Goal: Transaction & Acquisition: Subscribe to service/newsletter

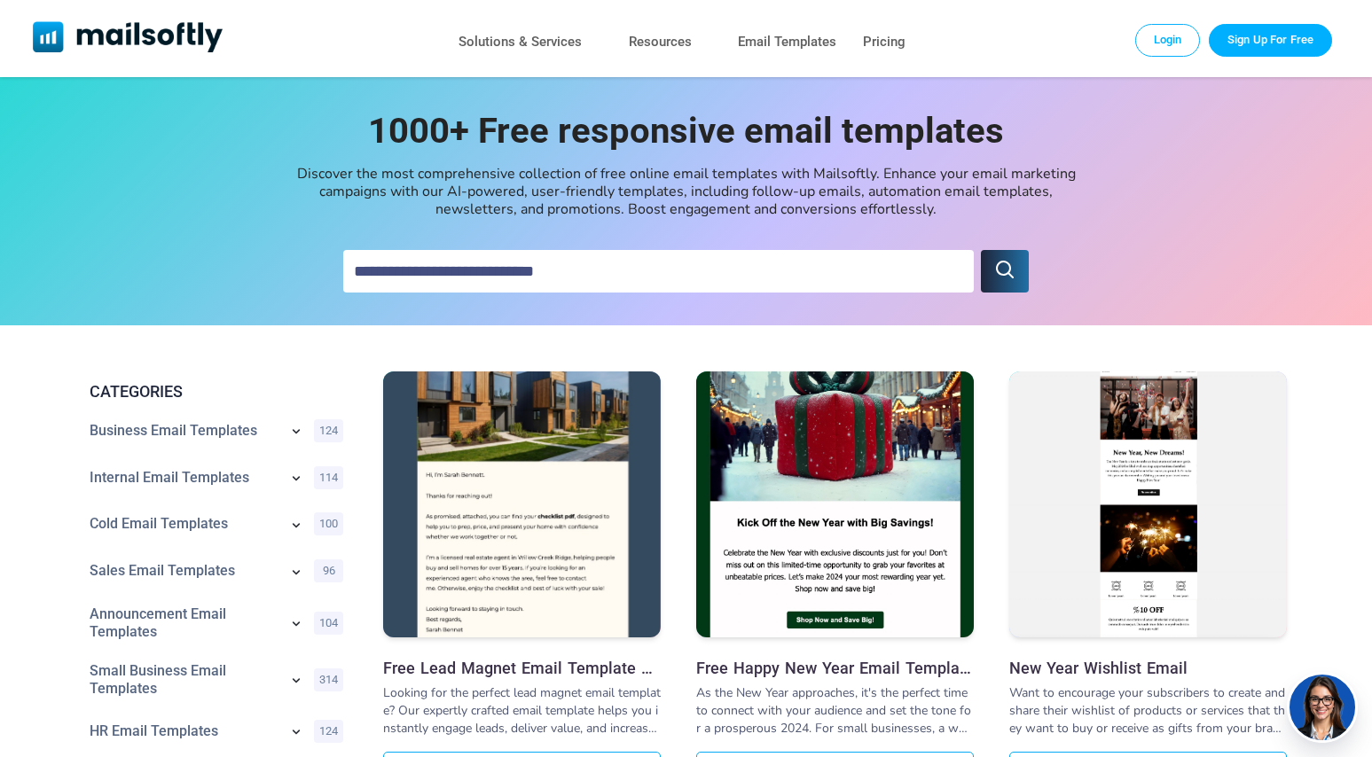
click at [533, 479] on img at bounding box center [522, 470] width 278 height 344
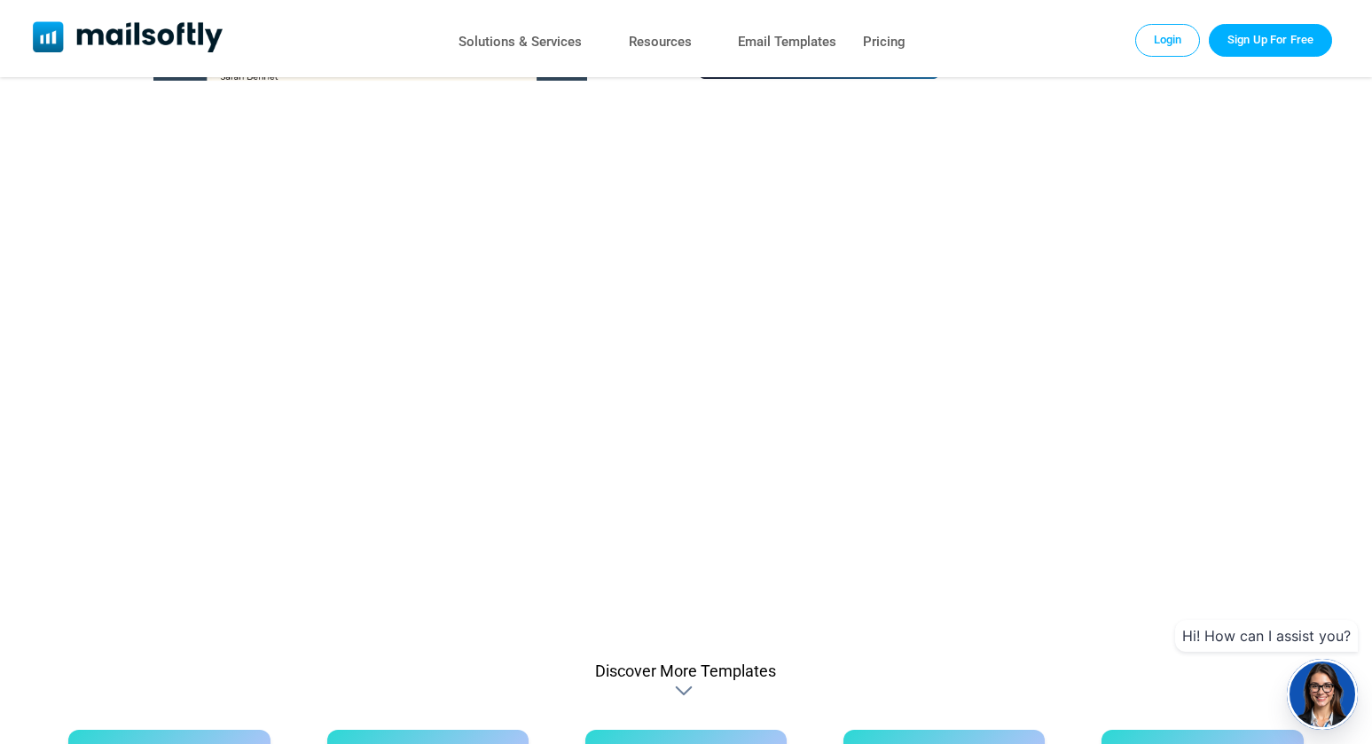
scroll to position [551, 0]
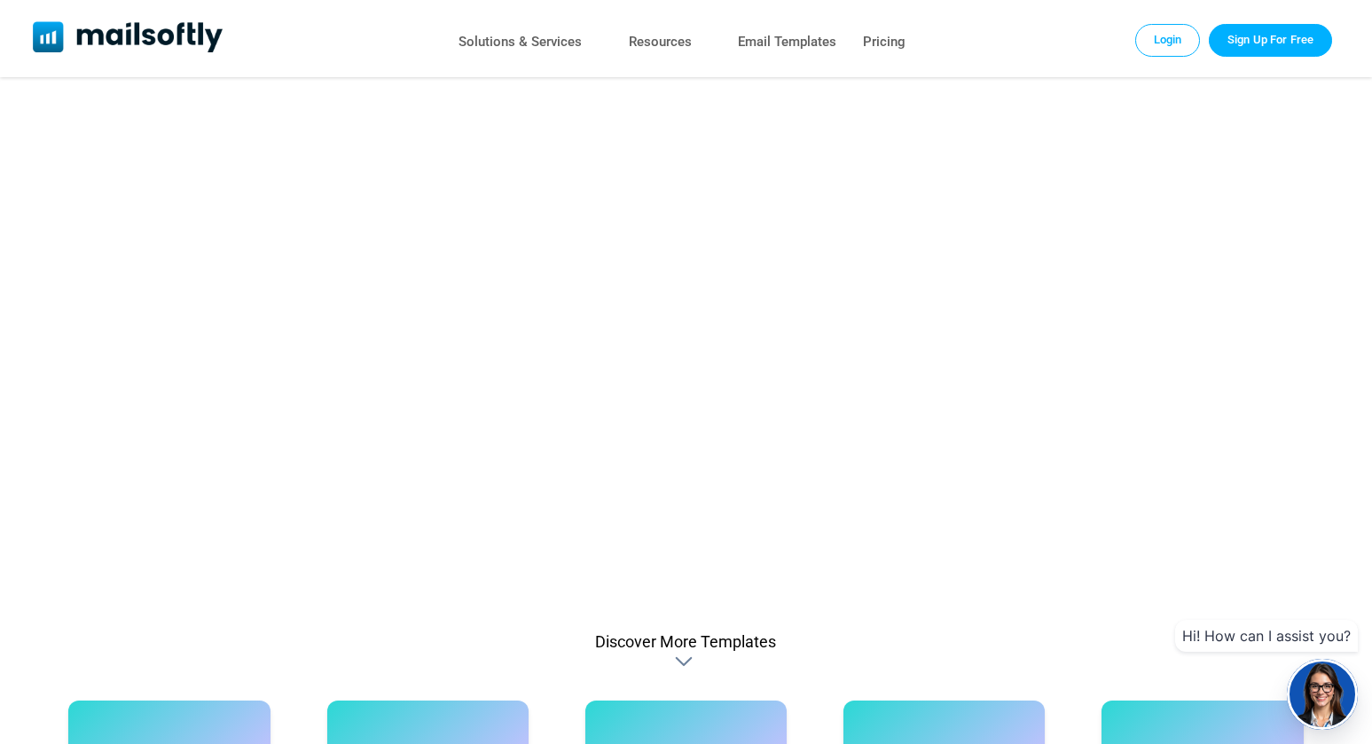
click at [706, 364] on link "Sign up" at bounding box center [685, 327] width 1235 height 553
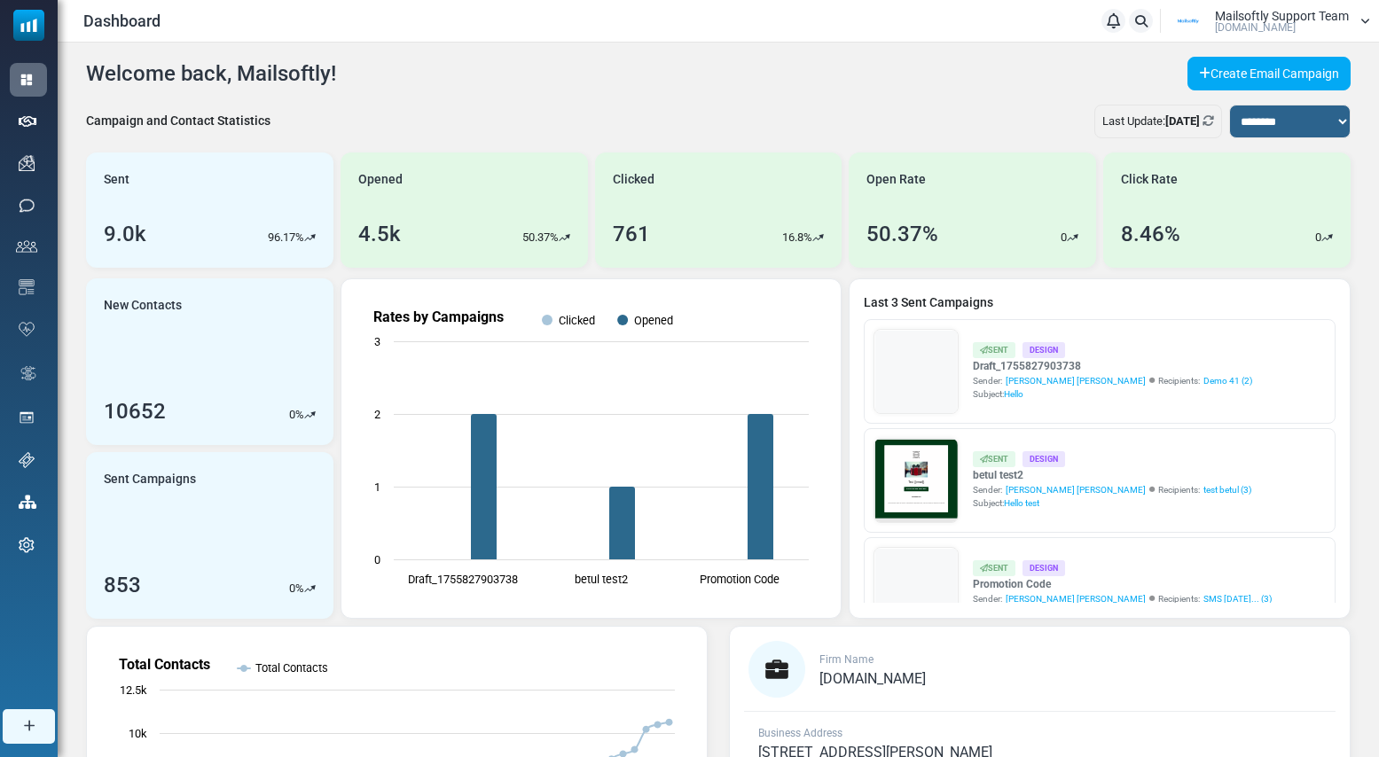
click at [1277, 14] on span "Mailsoftly Support Team" at bounding box center [1282, 16] width 134 height 12
